Goal: Find specific page/section: Find specific page/section

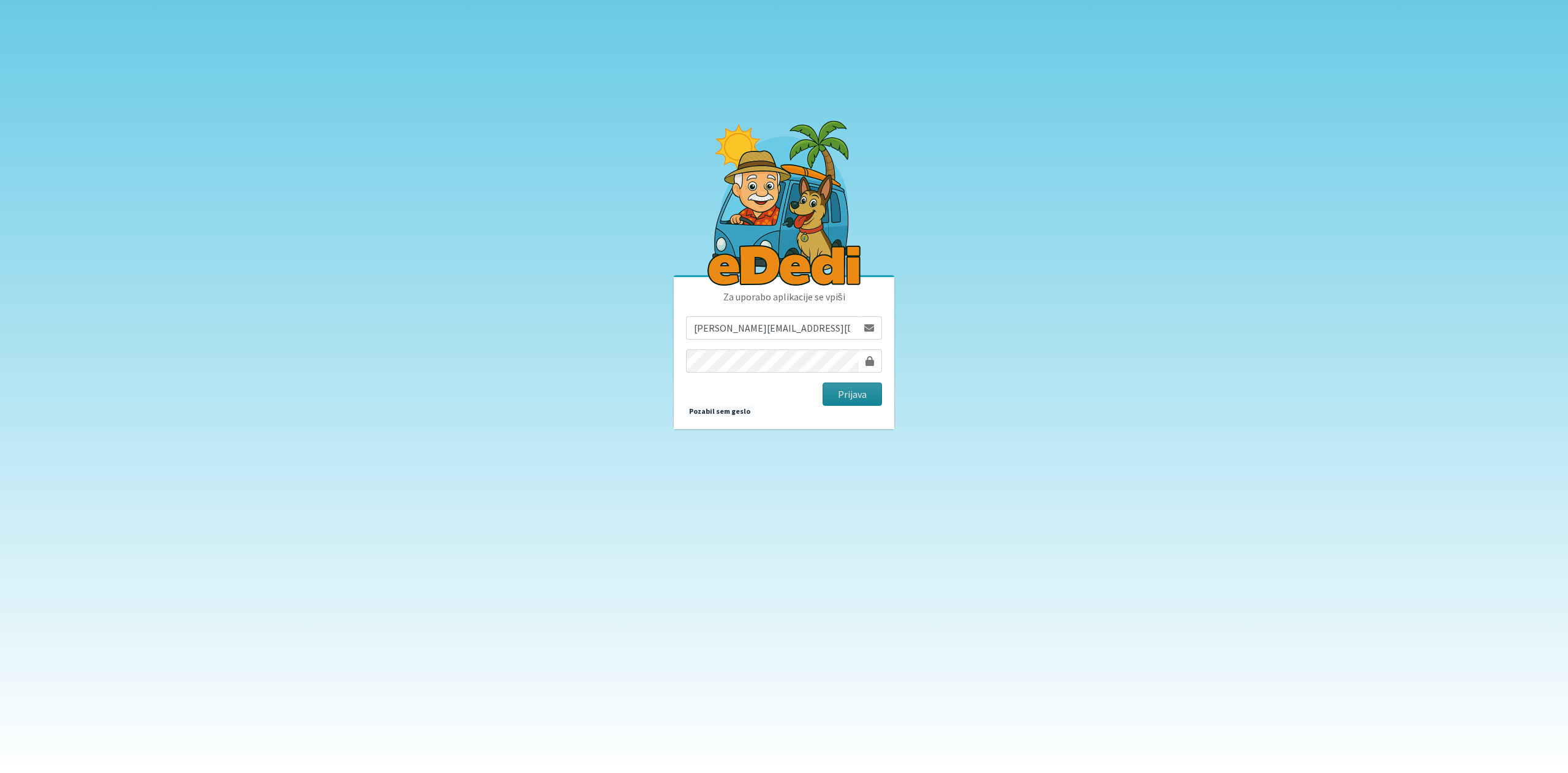
click at [851, 399] on button "Prijava" at bounding box center [852, 394] width 59 height 23
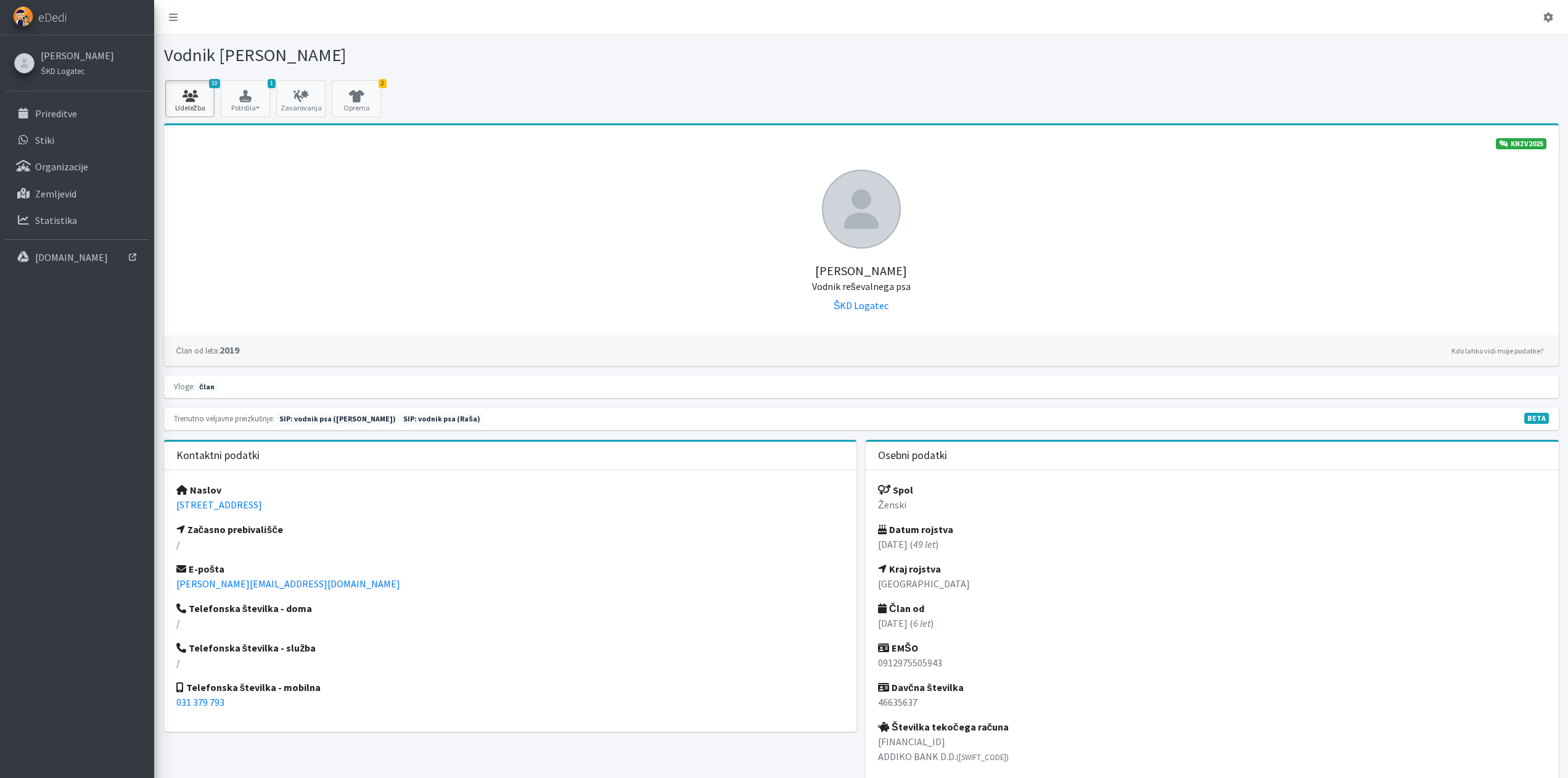
click at [202, 104] on link "10 Udeležba" at bounding box center [190, 98] width 49 height 37
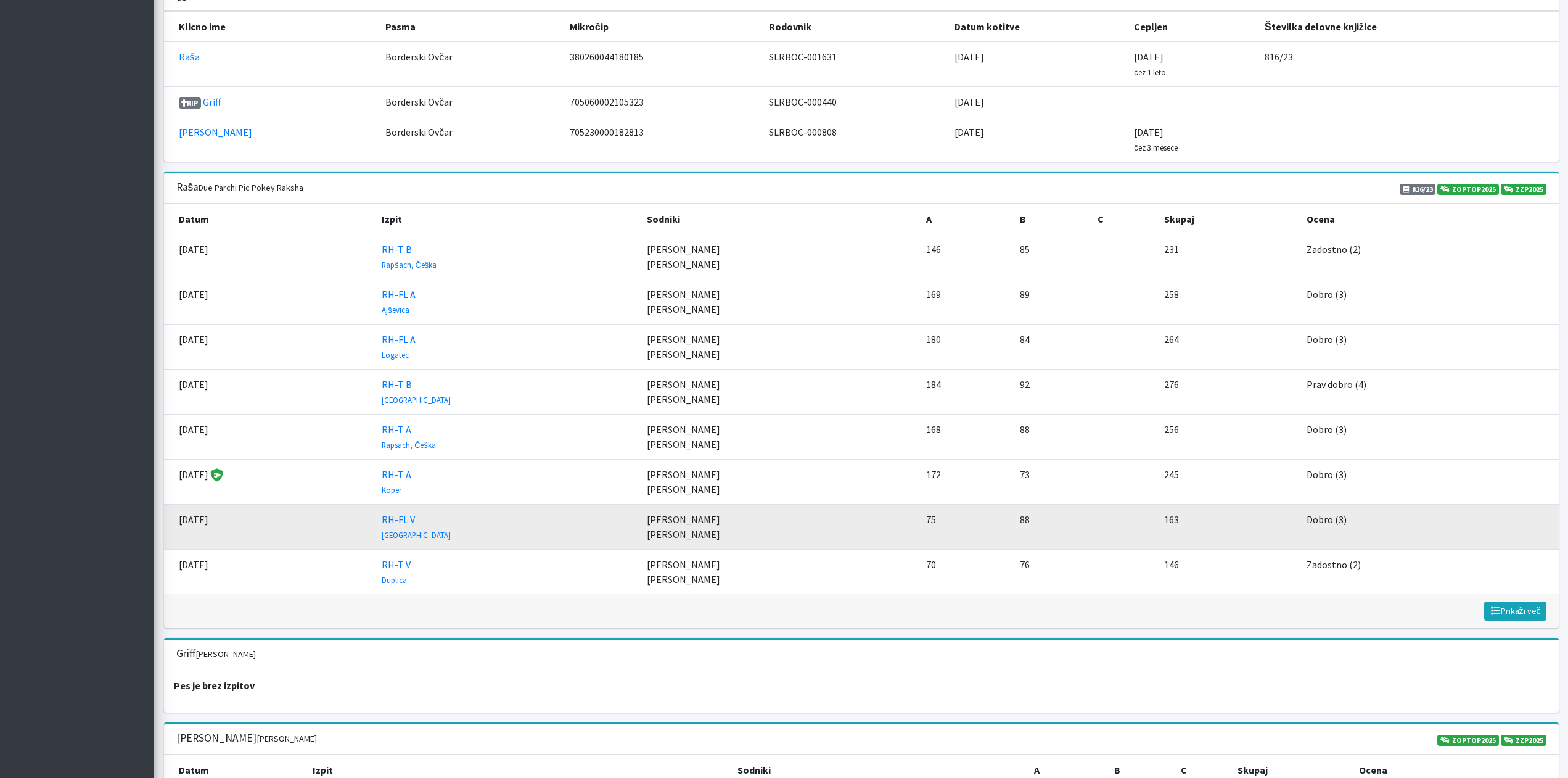
scroll to position [1573, 0]
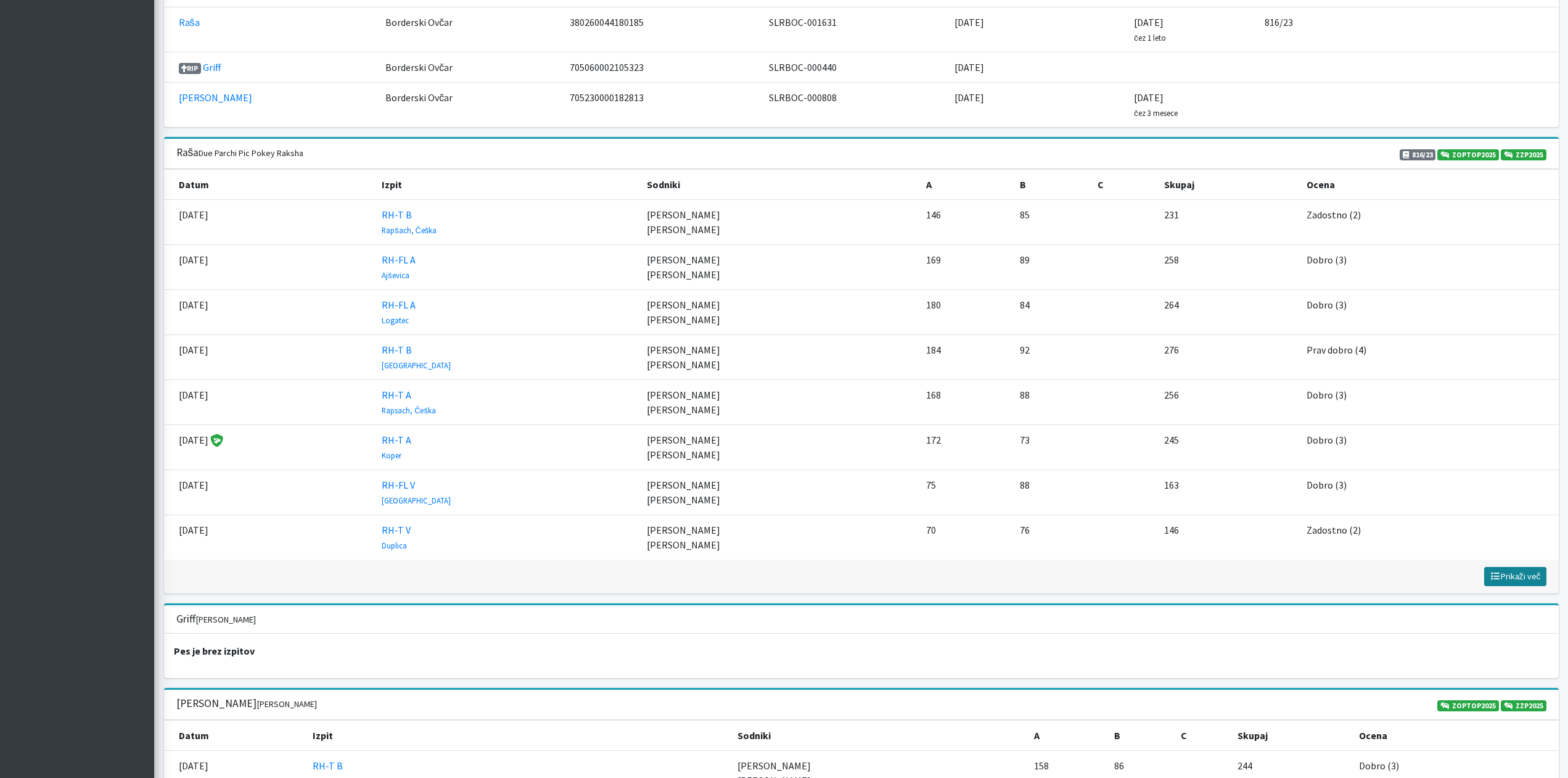
click at [1532, 575] on span "Prikaži več" at bounding box center [1515, 575] width 51 height 11
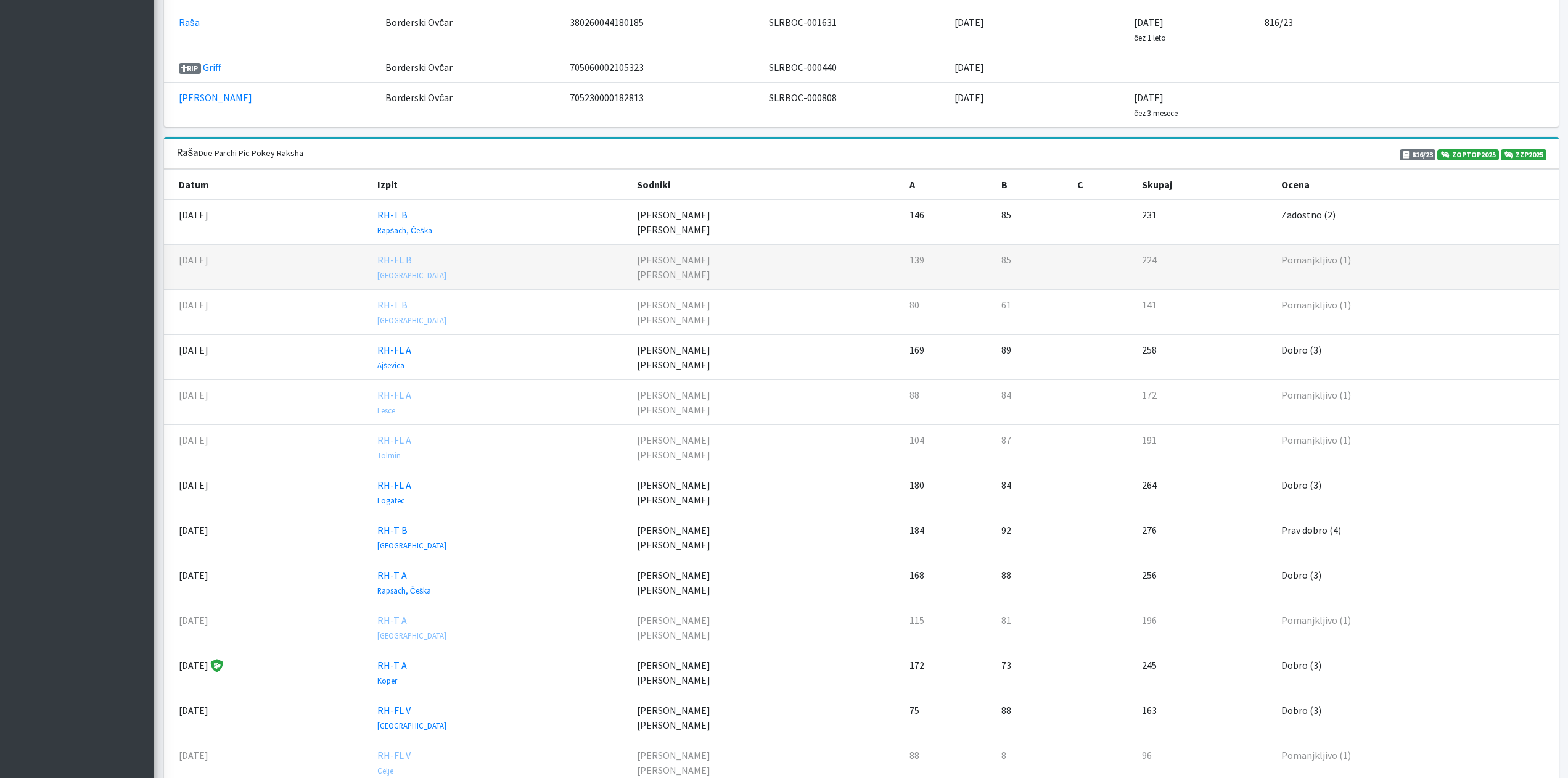
click at [519, 268] on td "RH-FL B Maribor" at bounding box center [500, 267] width 260 height 45
click at [232, 267] on td "11.05.2025" at bounding box center [267, 267] width 206 height 45
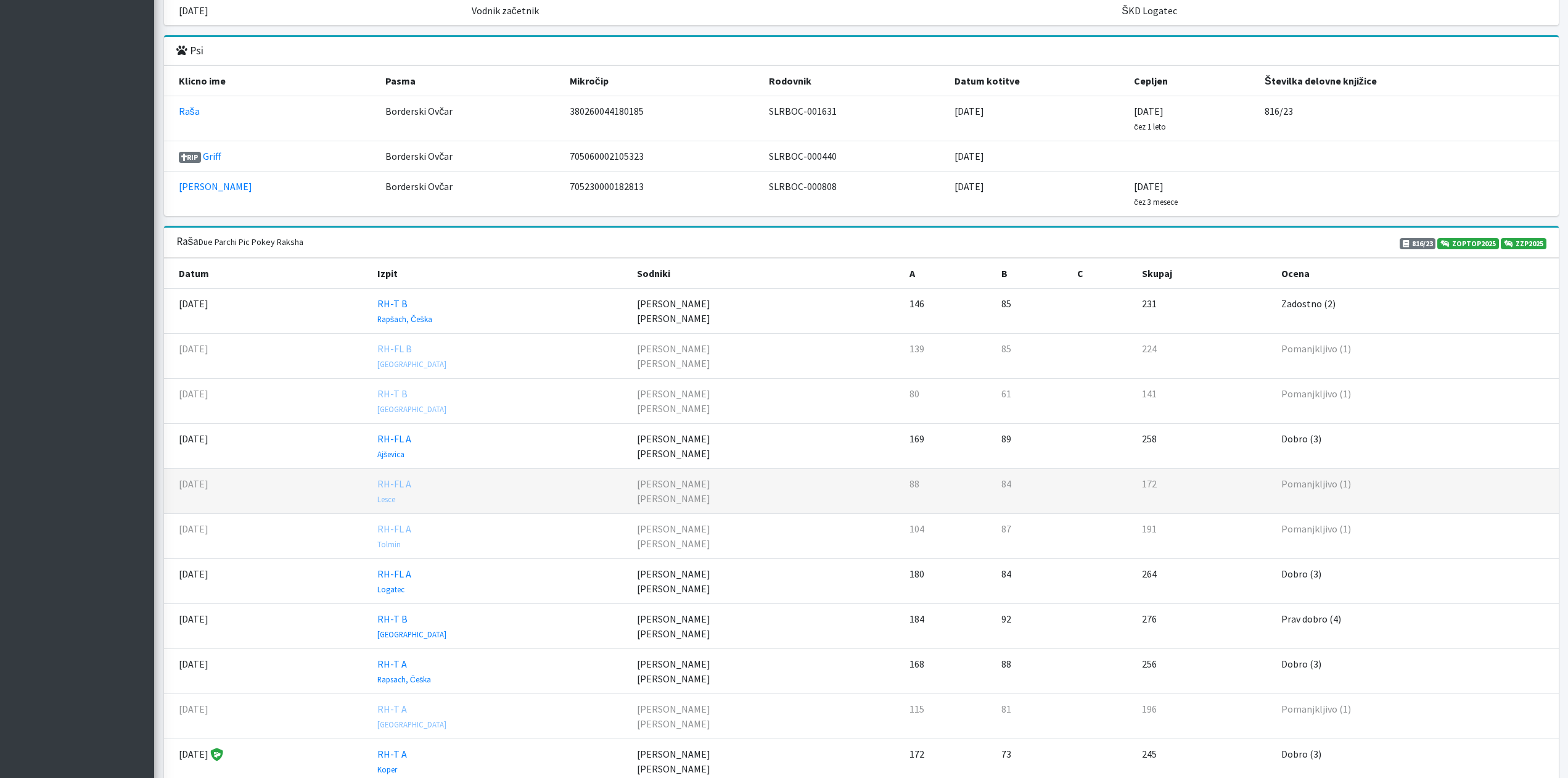
scroll to position [1447, 0]
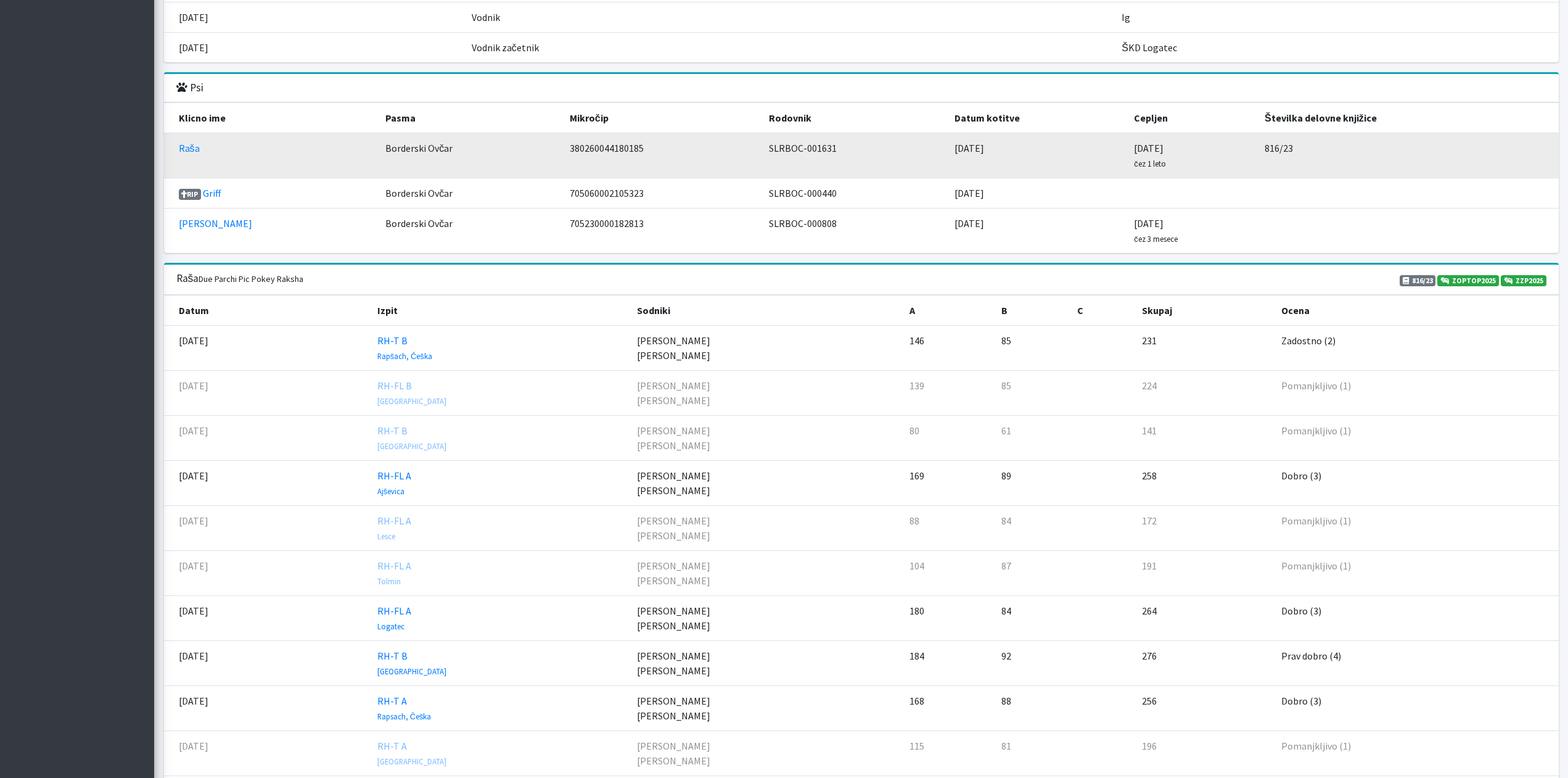
click at [203, 153] on td "Raša" at bounding box center [271, 155] width 214 height 45
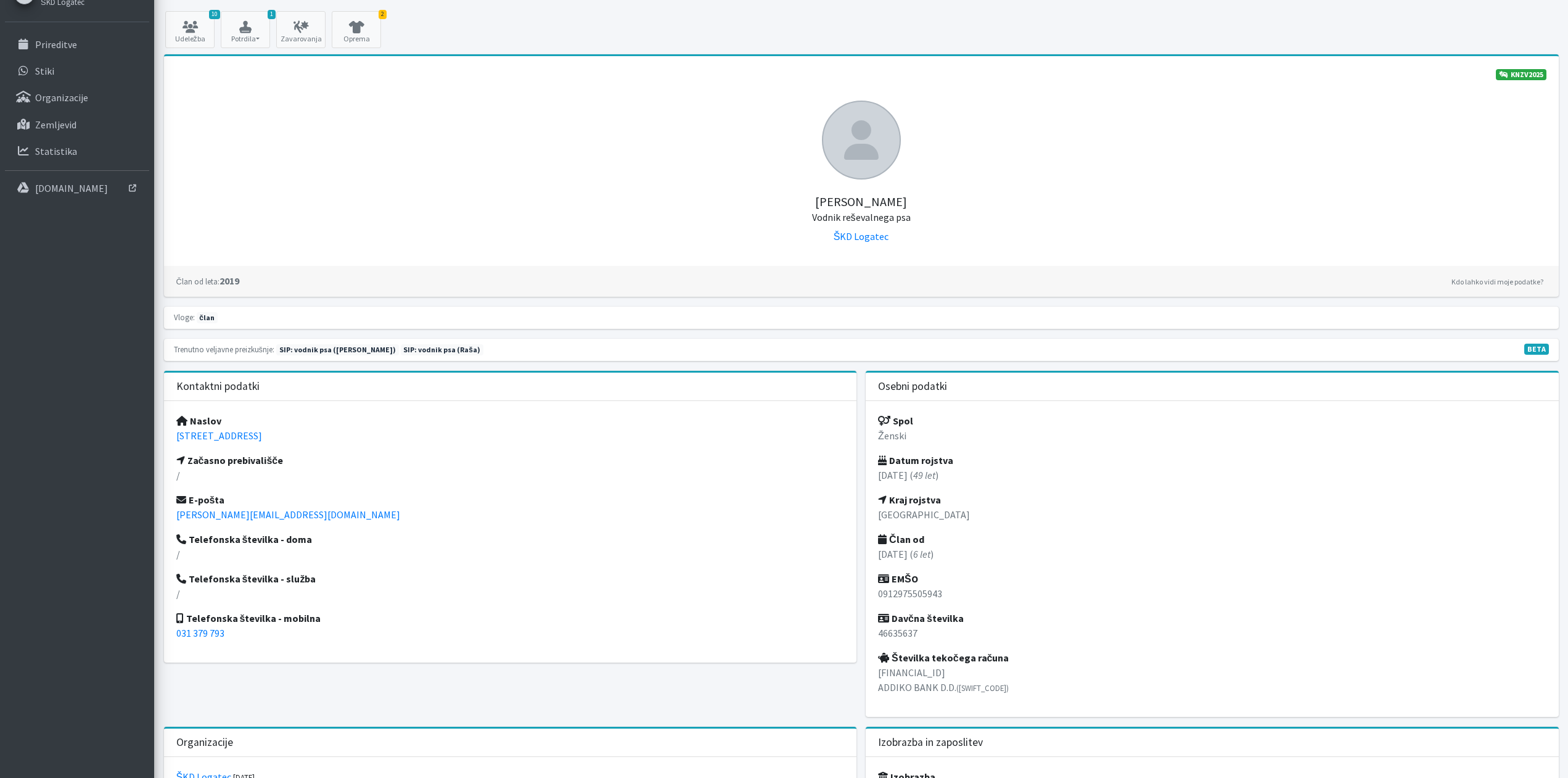
scroll to position [0, 0]
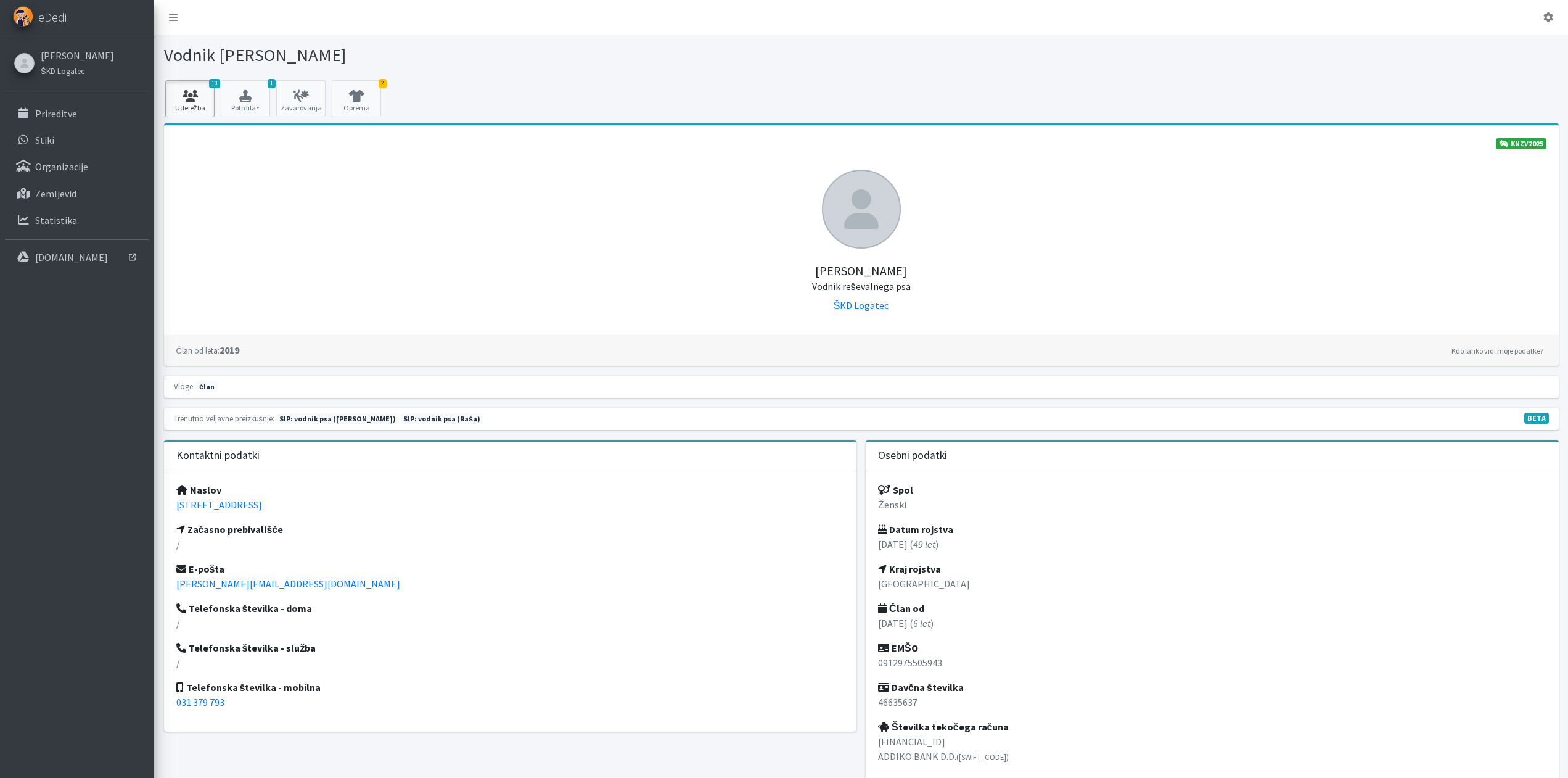
click at [205, 102] on icon at bounding box center [190, 96] width 42 height 12
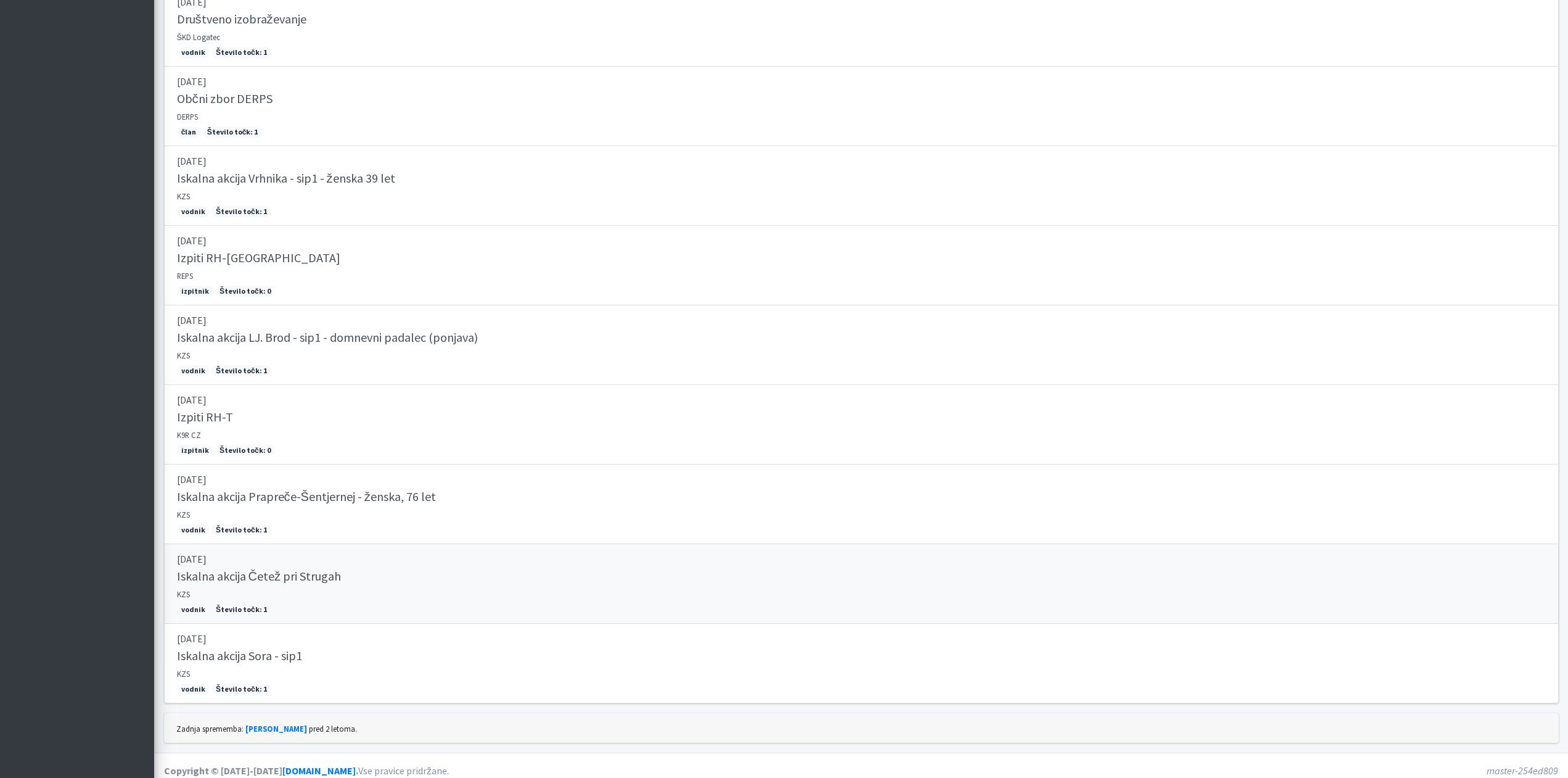
scroll to position [446, 0]
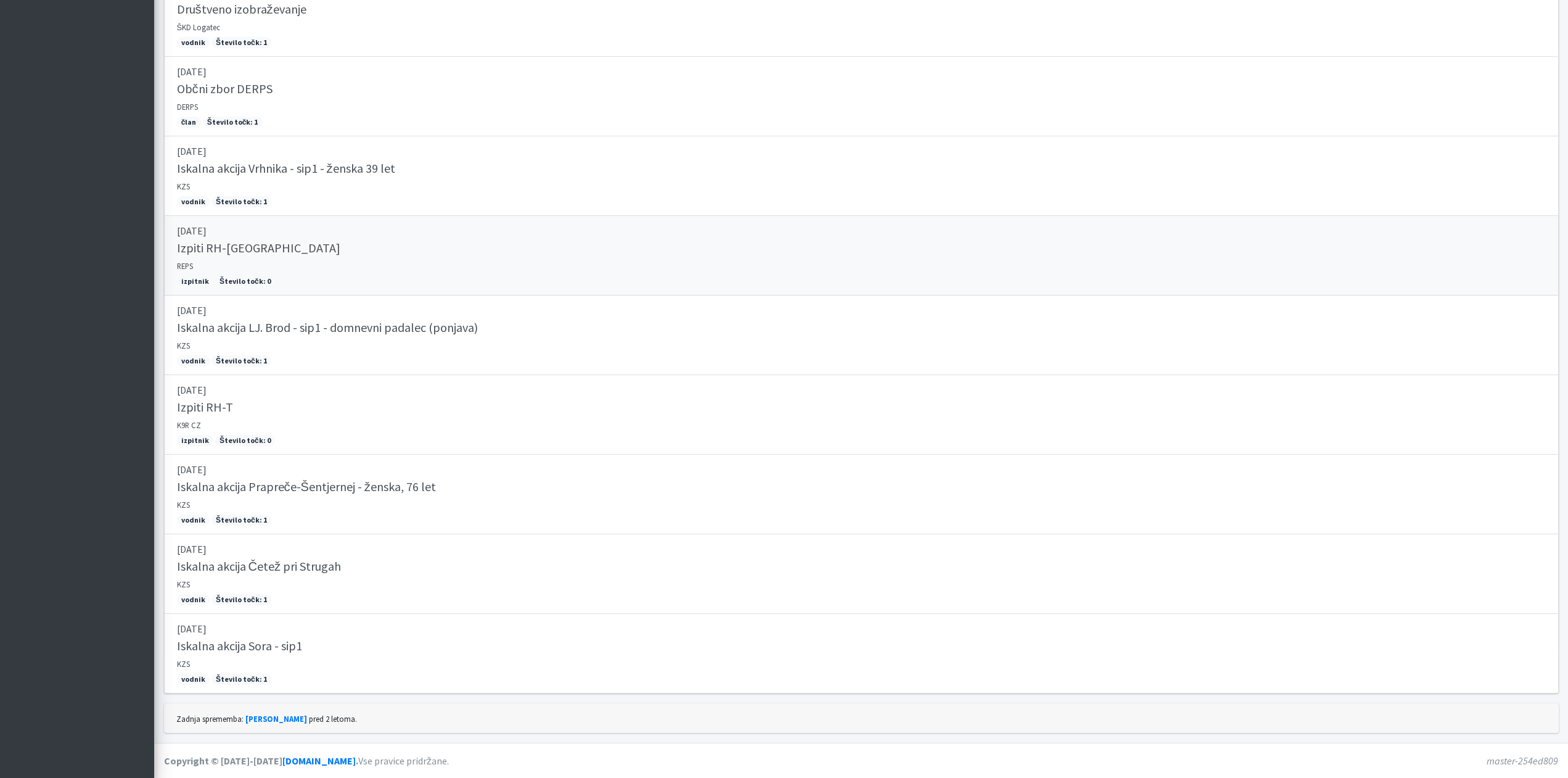
click at [276, 266] on link "11.05.2025 Izpiti RH-FL REPS izpitnik Število točk: 0" at bounding box center [862, 255] width 1395 height 80
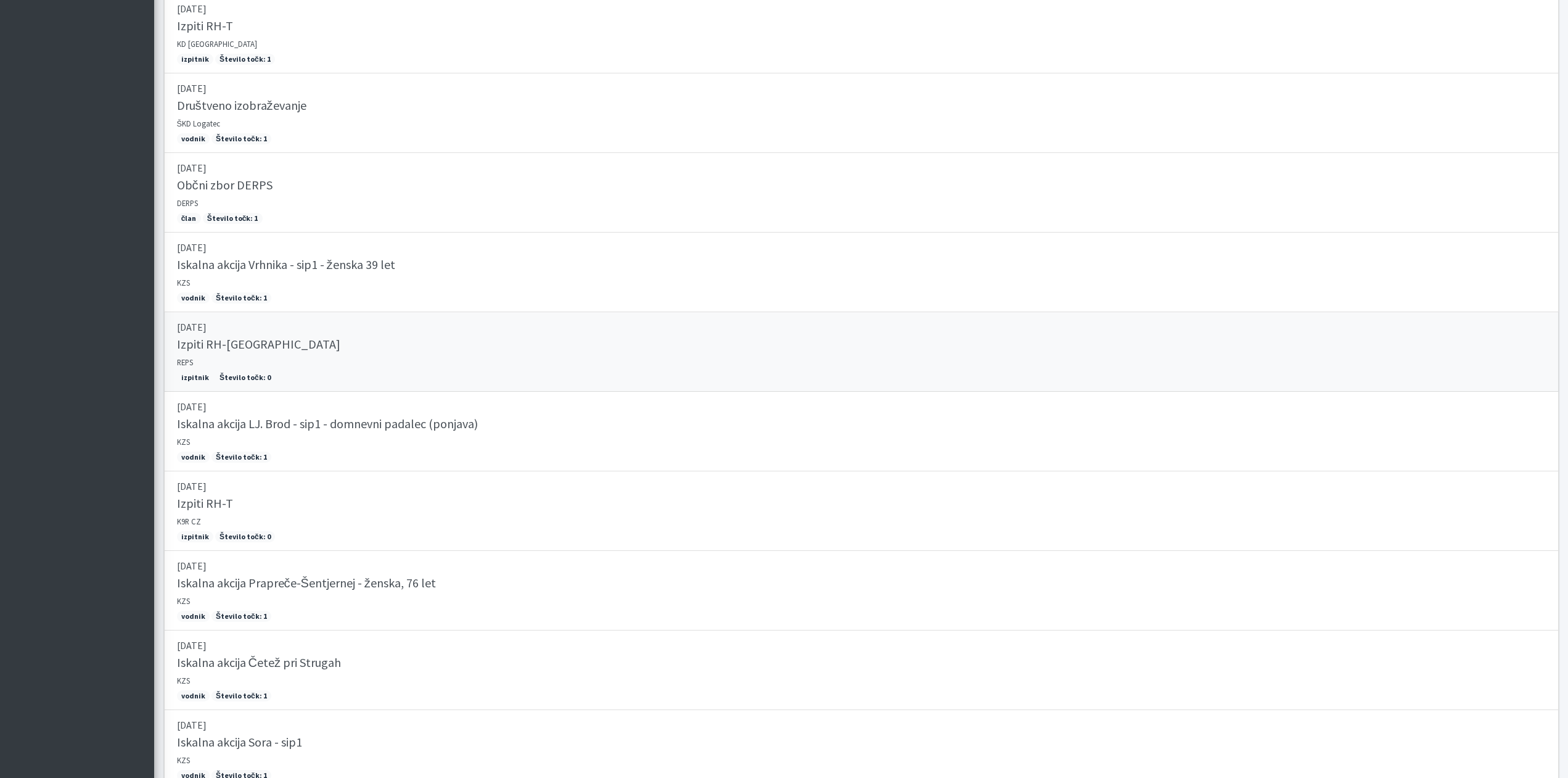
scroll to position [320, 0]
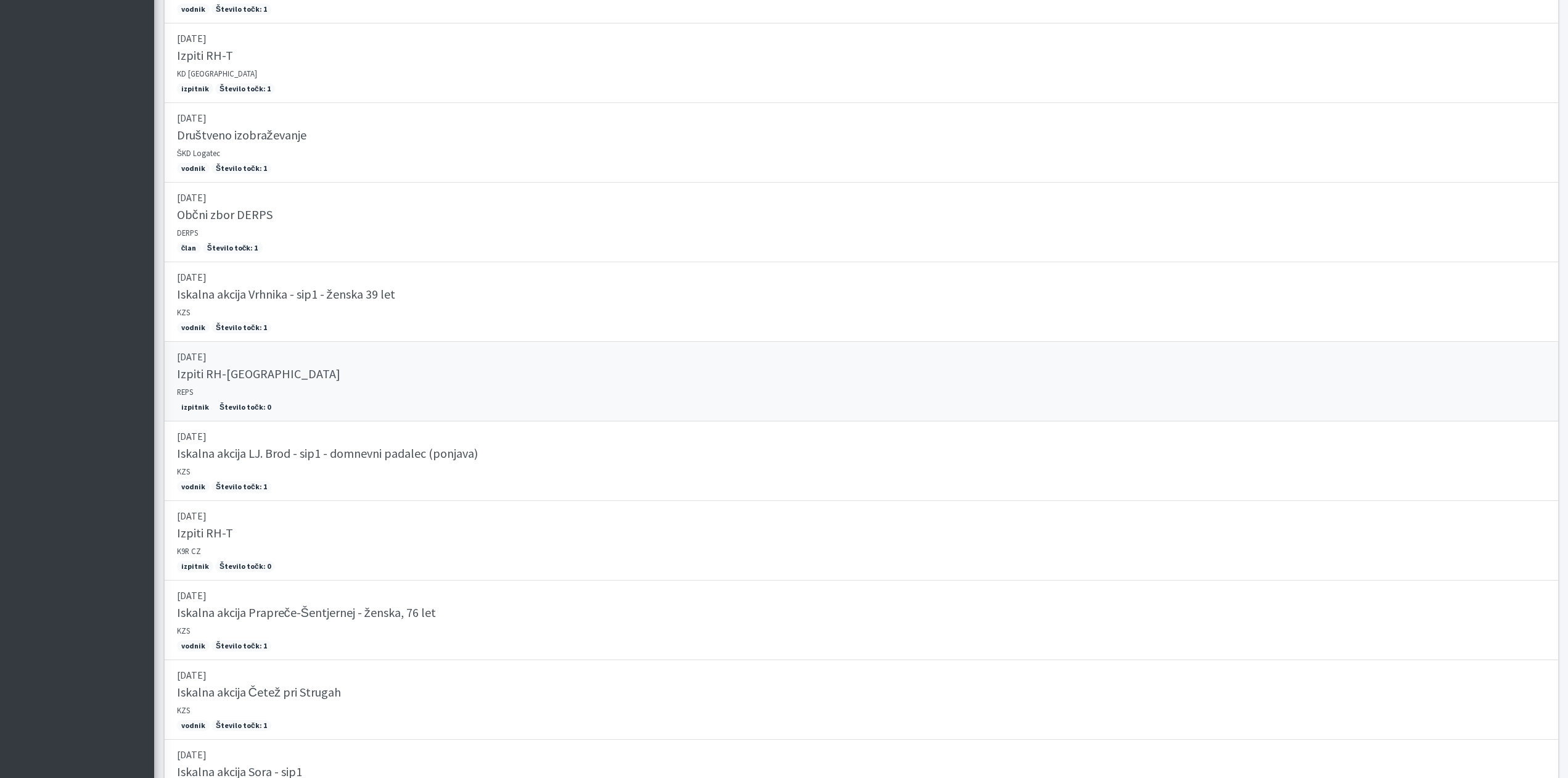
click at [206, 373] on h5 "Izpiti RH-FL" at bounding box center [259, 373] width 164 height 15
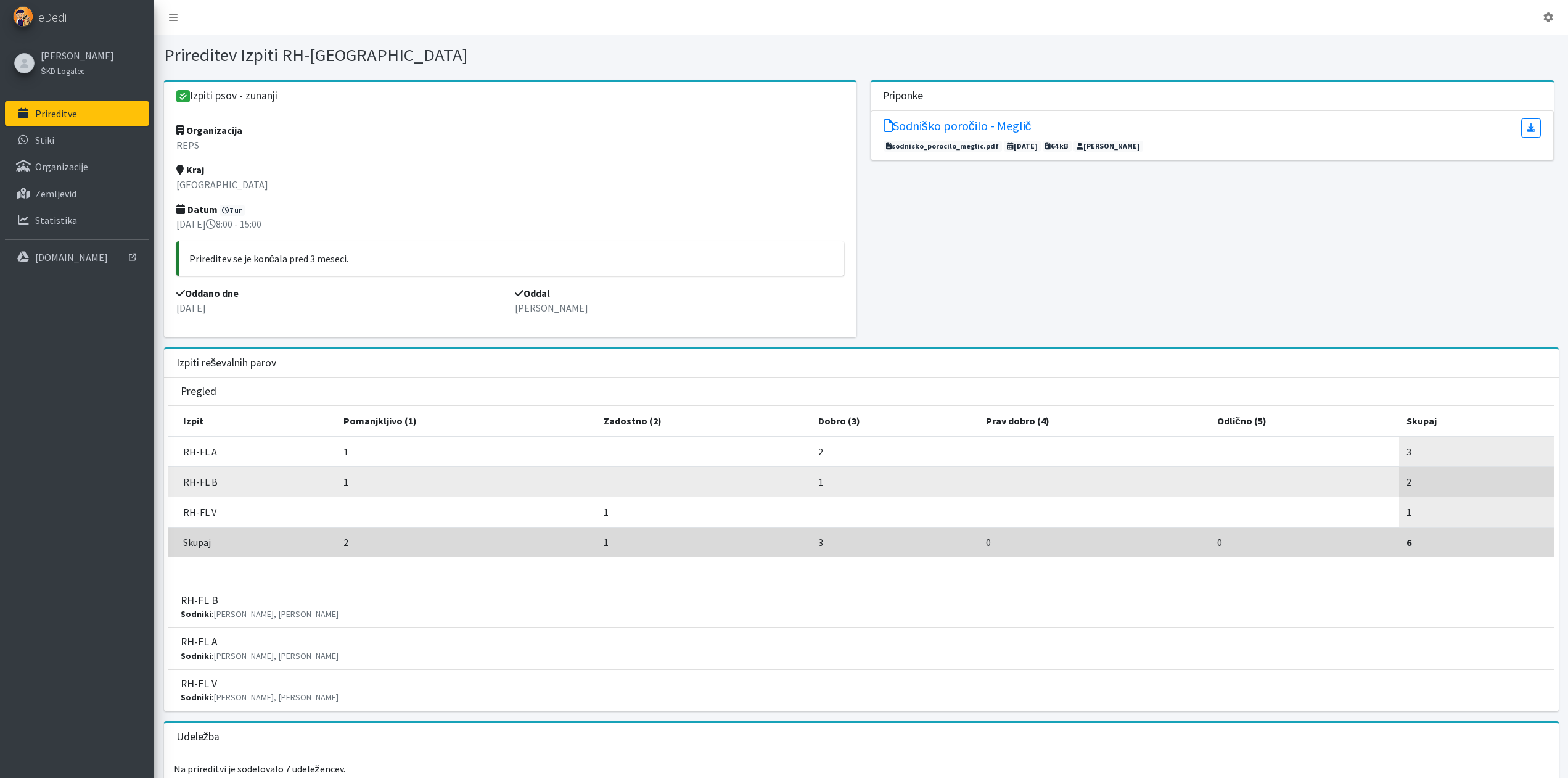
click at [211, 490] on td "RH-FL B" at bounding box center [252, 482] width 168 height 31
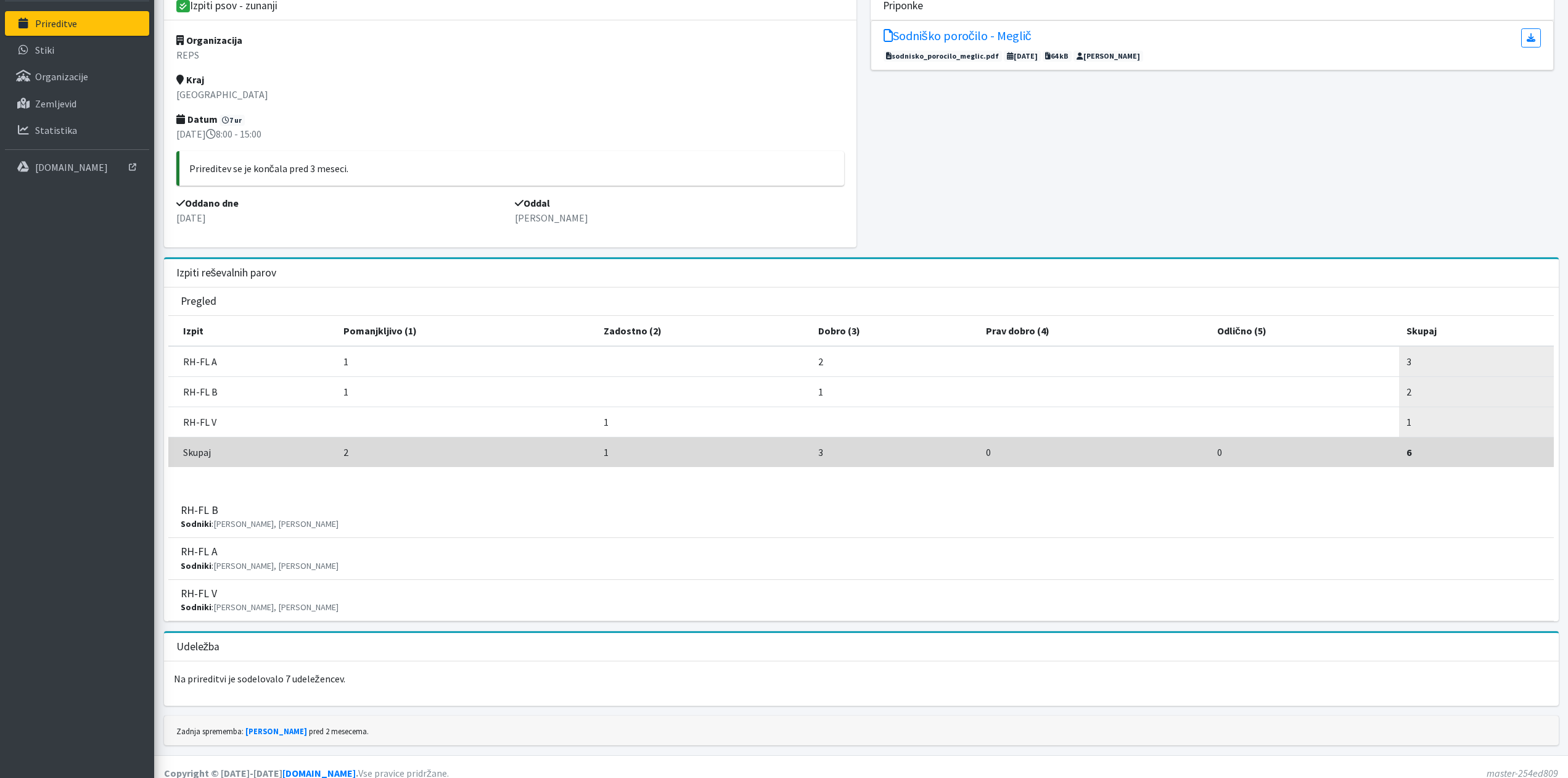
scroll to position [103, 0]
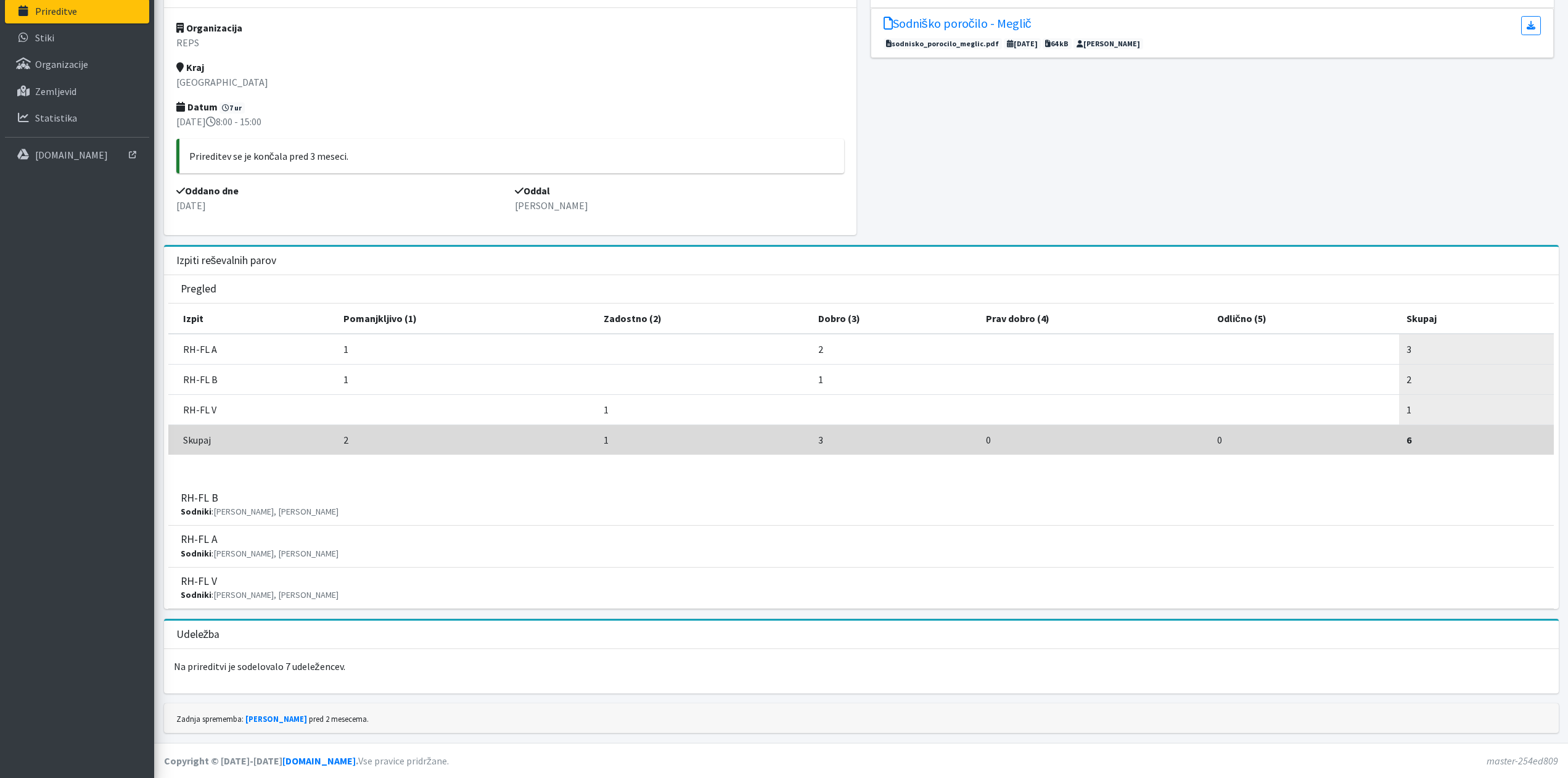
click at [227, 508] on span "Ljubo Meglič, Ljubo Meglič" at bounding box center [276, 511] width 125 height 11
click at [178, 501] on div "RH-FL B Sodniki : Ljubo Meglič, Ljubo Meglič" at bounding box center [861, 505] width 1386 height 42
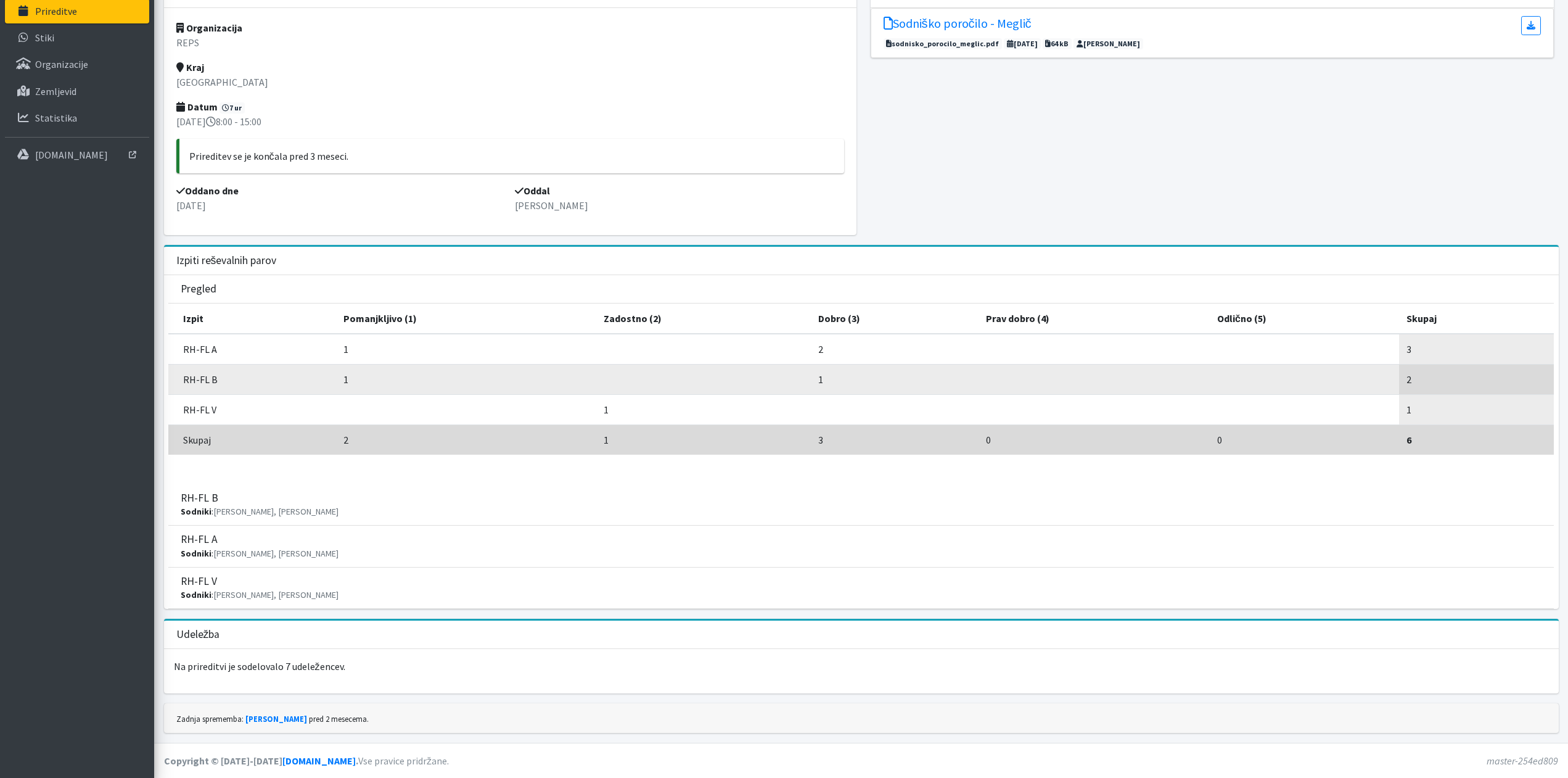
scroll to position [0, 0]
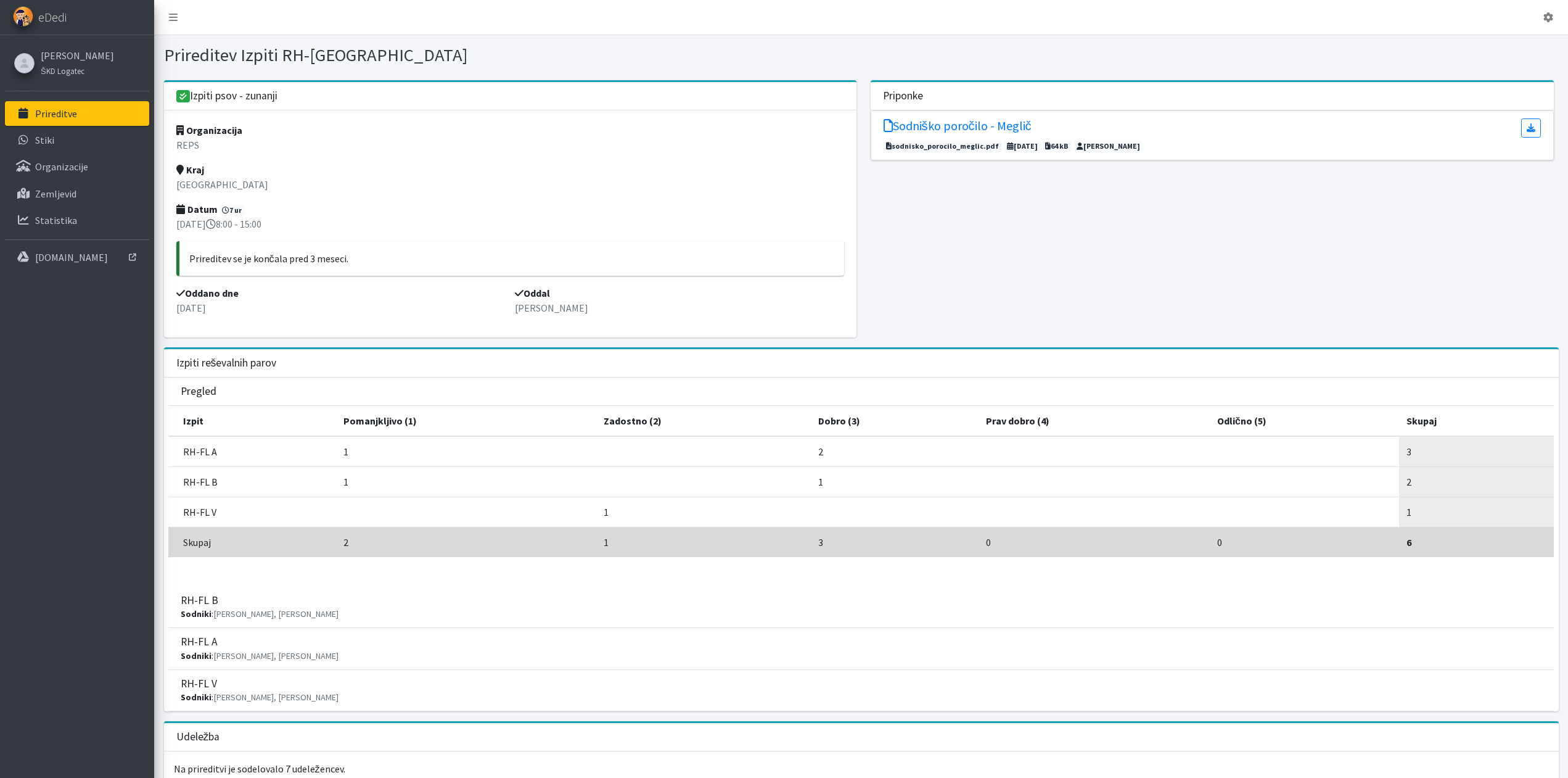
click at [179, 103] on div "Izpiti psov - zunanji" at bounding box center [510, 96] width 693 height 29
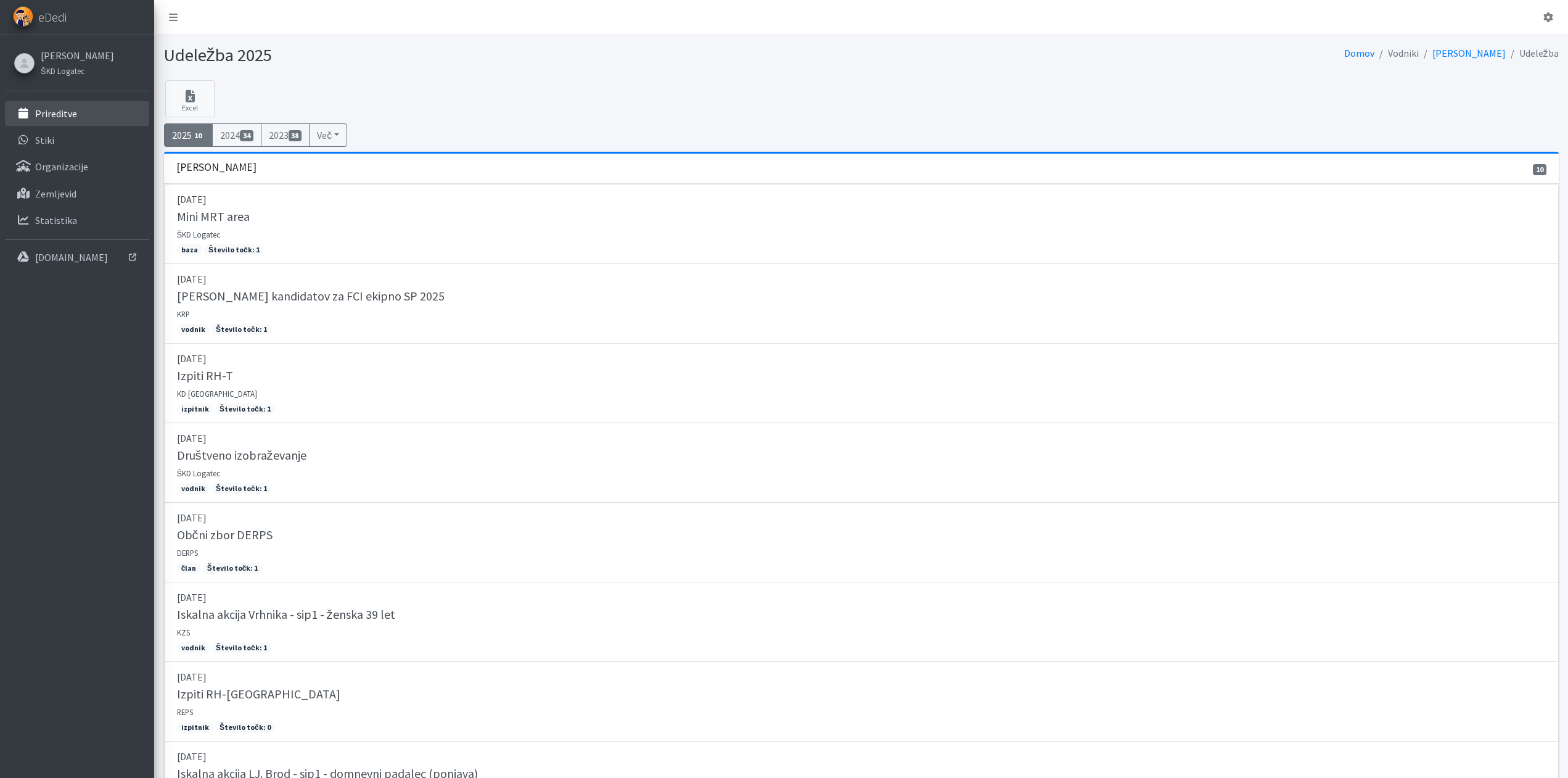
click at [63, 103] on link "Prireditve" at bounding box center [77, 114] width 144 height 25
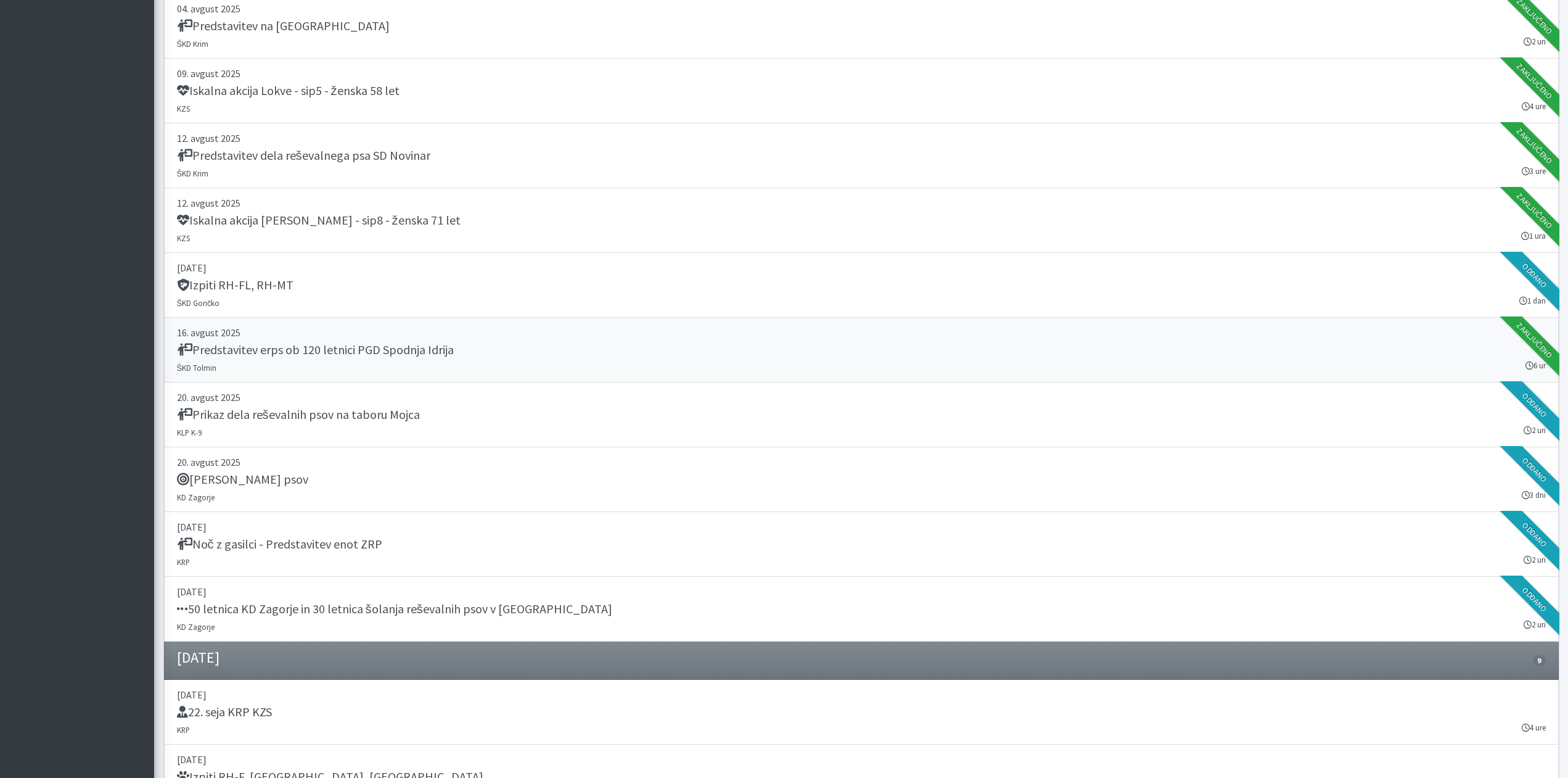
scroll to position [1510, 0]
